Goal: Information Seeking & Learning: Learn about a topic

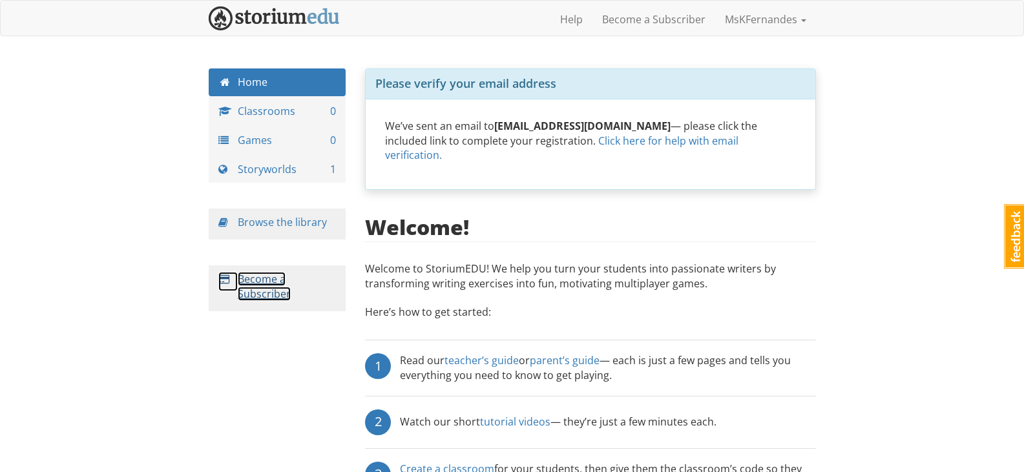
click at [246, 292] on link "Become a Subscriber" at bounding box center [264, 286] width 53 height 29
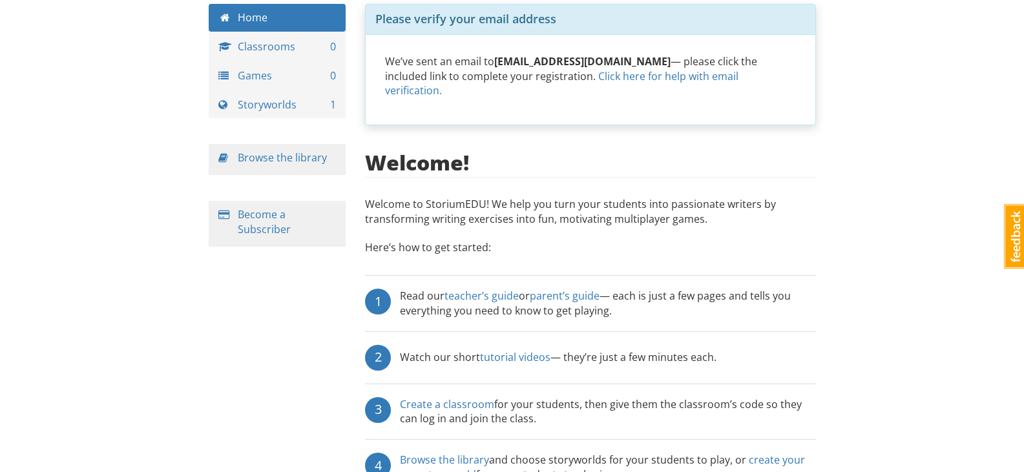
scroll to position [129, 0]
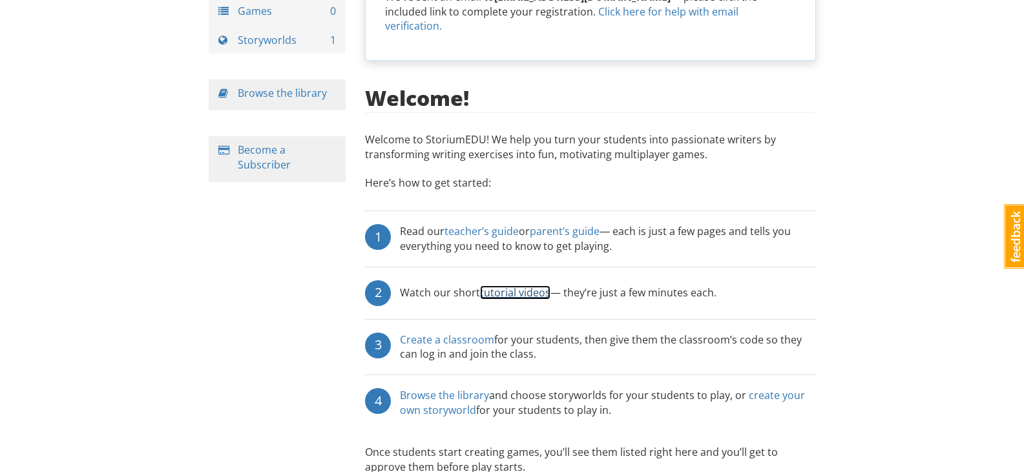
click at [512, 286] on link "tutorial videos" at bounding box center [515, 293] width 70 height 14
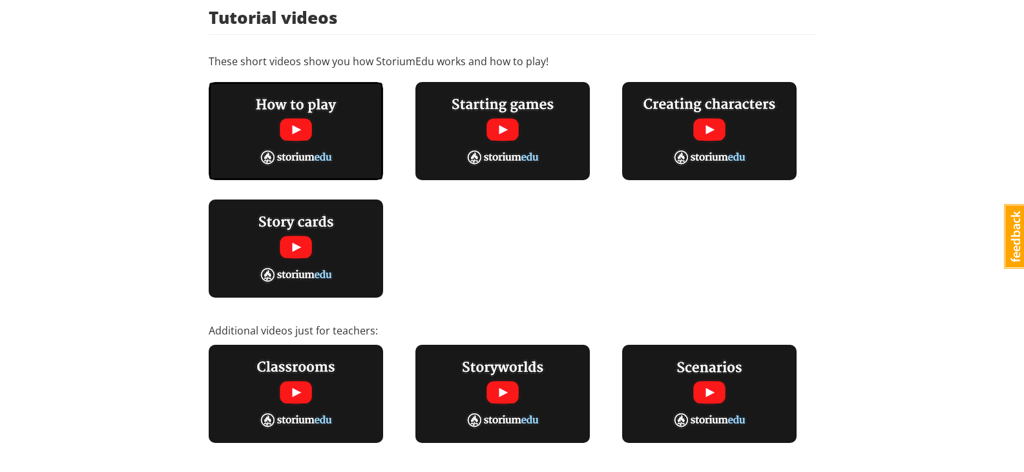
click at [291, 125] on img at bounding box center [296, 131] width 174 height 98
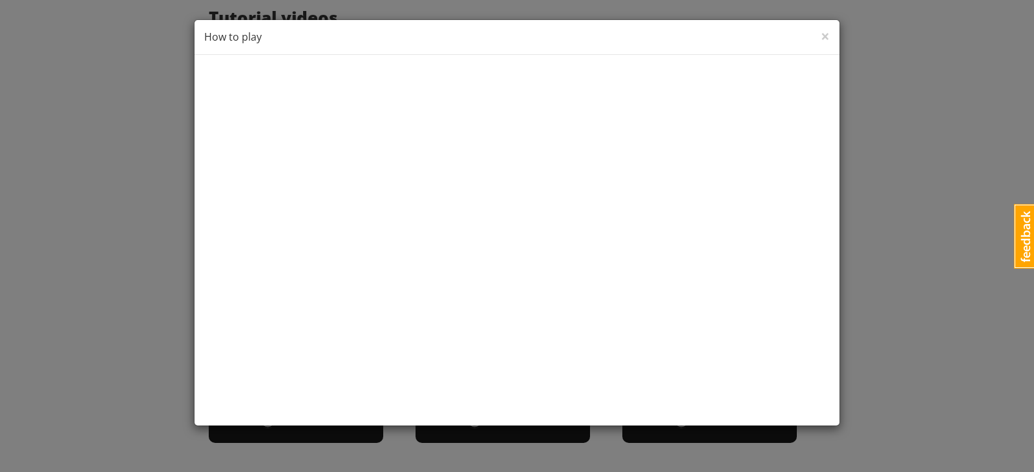
click at [830, 35] on div "× Close How to play" at bounding box center [516, 37] width 645 height 35
click at [826, 35] on span "×" at bounding box center [825, 35] width 9 height 21
